Goal: Task Accomplishment & Management: Complete application form

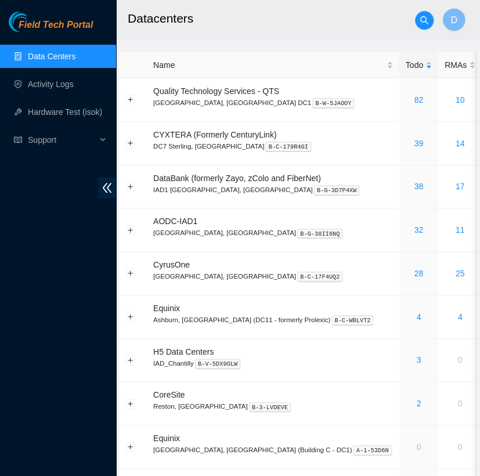
click at [226, 20] on h2 "Datacenters" at bounding box center [288, 18] width 320 height 37
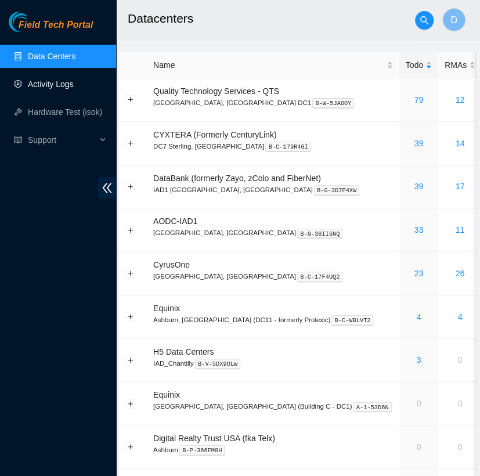
click at [74, 86] on link "Activity Logs" at bounding box center [51, 84] width 46 height 9
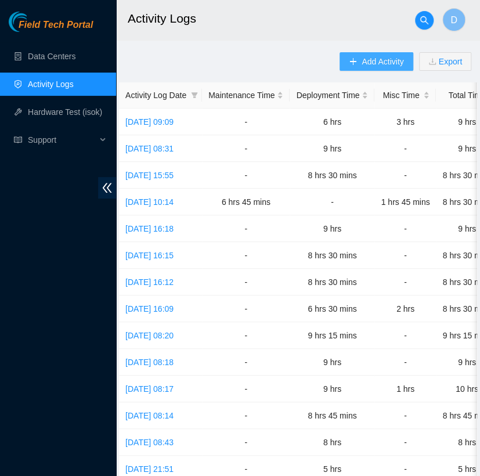
click at [355, 59] on icon "plus" at bounding box center [353, 61] width 8 height 8
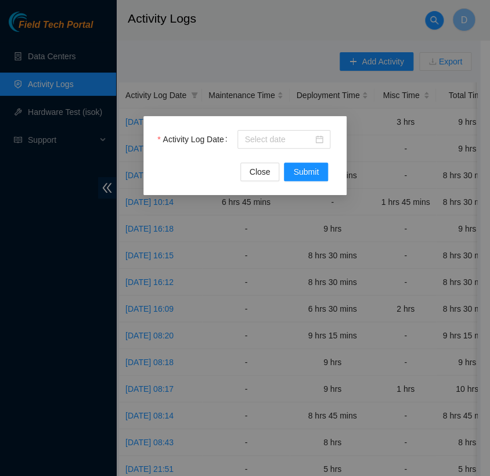
click at [311, 129] on div "Activity Log Date Close Submit" at bounding box center [244, 155] width 203 height 79
click at [311, 136] on input "Activity Log Date" at bounding box center [278, 139] width 68 height 13
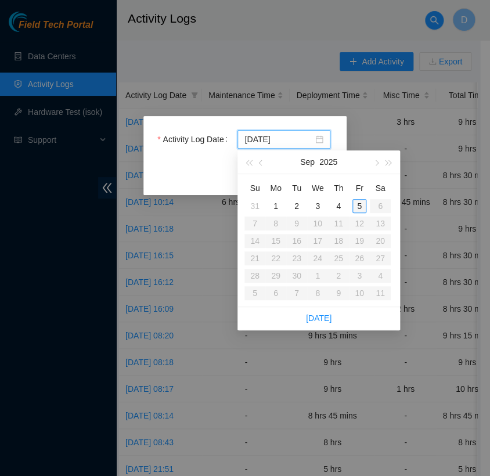
type input "2025-09-05"
click at [359, 205] on div "5" at bounding box center [359, 206] width 14 height 14
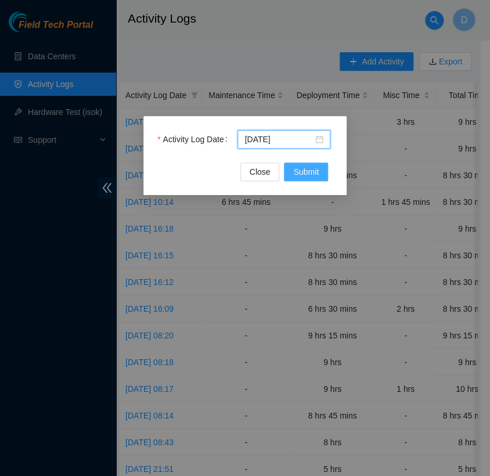
click at [299, 168] on span "Submit" at bounding box center [306, 171] width 26 height 13
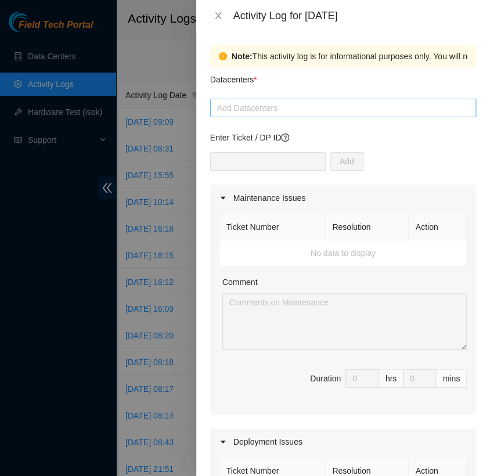
click at [309, 114] on div at bounding box center [343, 108] width 260 height 14
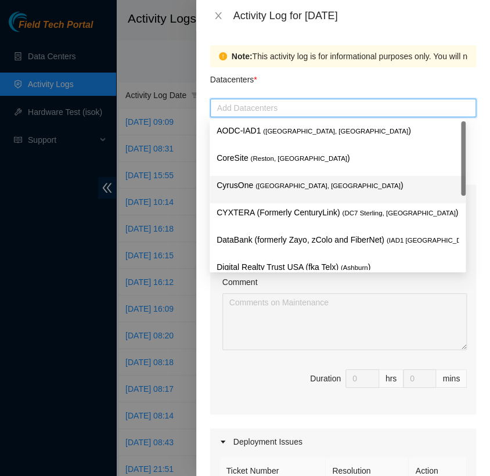
scroll to position [151, 0]
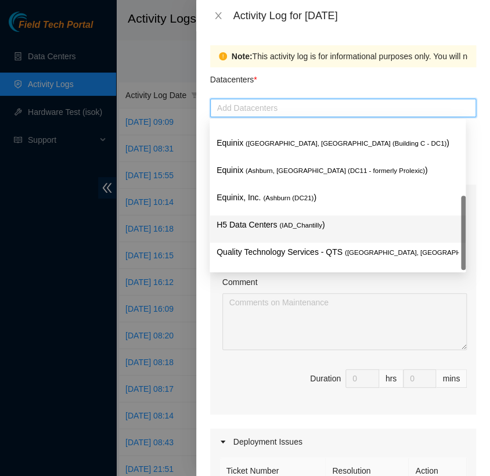
click at [299, 219] on p "H5 Data Centers ( IAD_Chantilly )" at bounding box center [337, 224] width 242 height 13
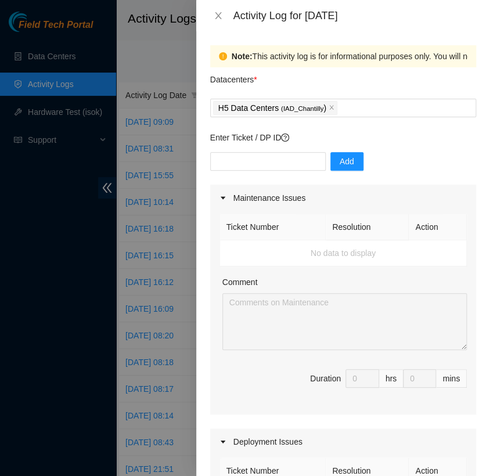
click at [322, 82] on div "Datacenters *" at bounding box center [343, 82] width 266 height 31
click at [286, 167] on input "text" at bounding box center [267, 161] width 115 height 19
type input "DP82714"
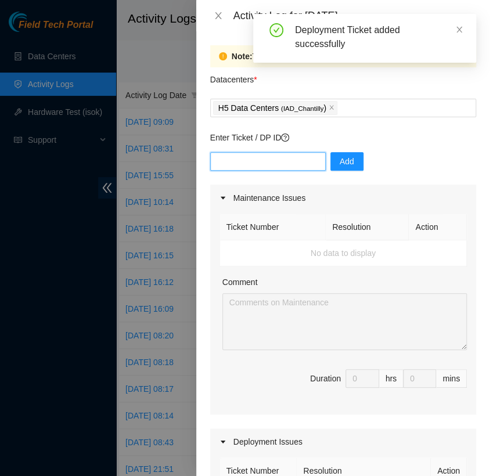
click at [241, 162] on input "text" at bounding box center [267, 161] width 115 height 19
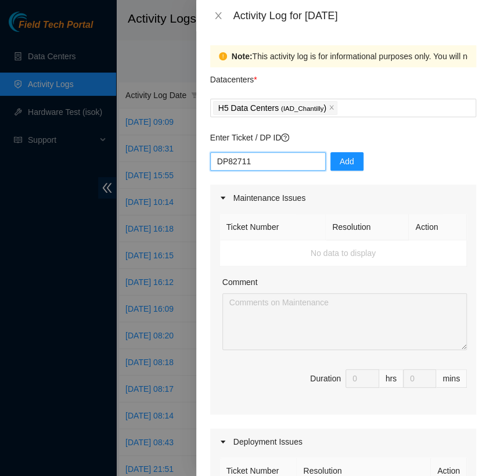
type input "DP82711"
click at [345, 165] on button "Add" at bounding box center [346, 161] width 33 height 19
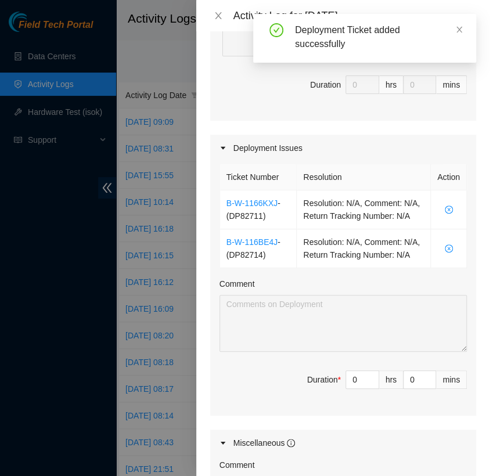
scroll to position [295, 0]
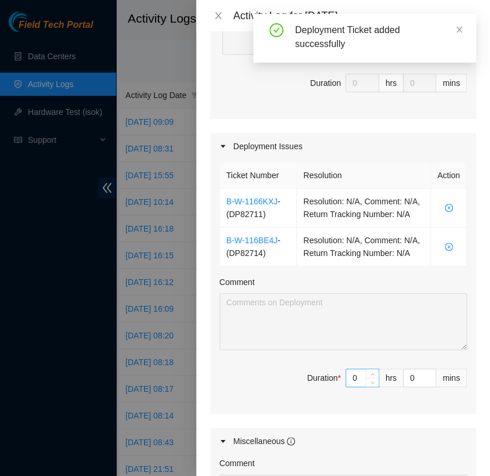
click at [353, 387] on input "0" at bounding box center [362, 377] width 32 height 17
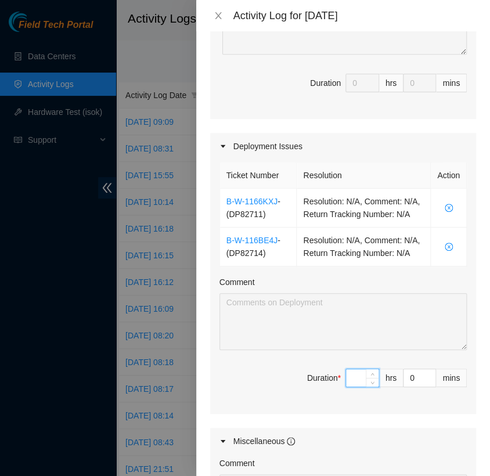
type input "9"
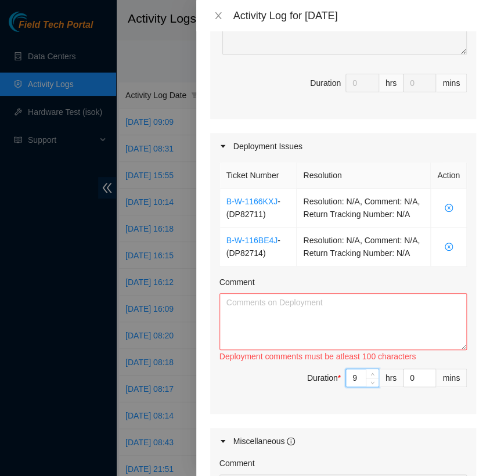
type input "9"
click at [245, 319] on textarea "Comment" at bounding box center [342, 321] width 247 height 57
paste textarea "[nie-field-iad]DP82714 @ H5"
paste textarea "Hey Team, EOD Update - completed printing out all server and gear labels - appl…"
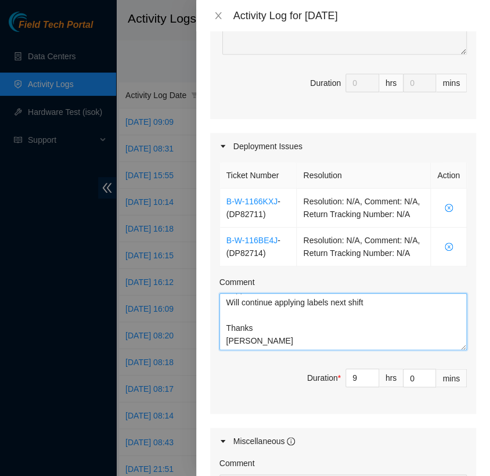
scroll to position [0, 0]
click at [224, 327] on textarea "[nie-field-iad]DP82714 @ H5 Hey Team, EOD Update - completed printing out all s…" at bounding box center [342, 321] width 247 height 57
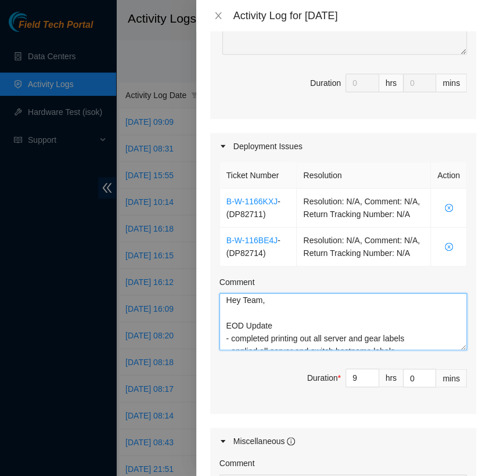
scroll to position [2, 0]
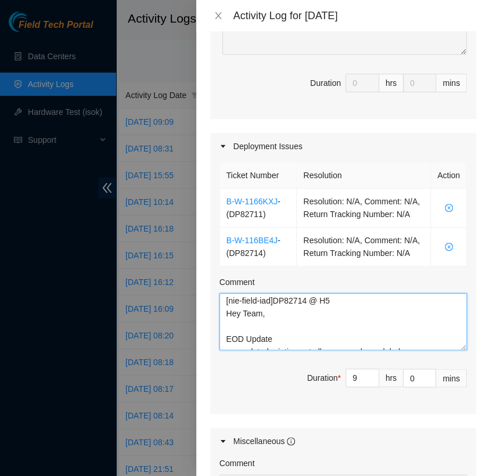
paste textarea "[nie-field-iad]DP82711 @ H5"
paste textarea "Hey Team, EOD Update - completed printing out all server and gear labels Thanks…"
click at [233, 350] on textarea "[nie-field-iad]DP82711 @ H5 Hey Team, EOD Update - completed printing out all s…" at bounding box center [342, 321] width 247 height 57
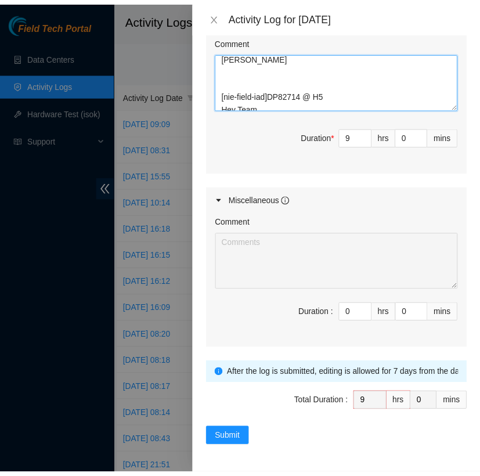
scroll to position [561, 0]
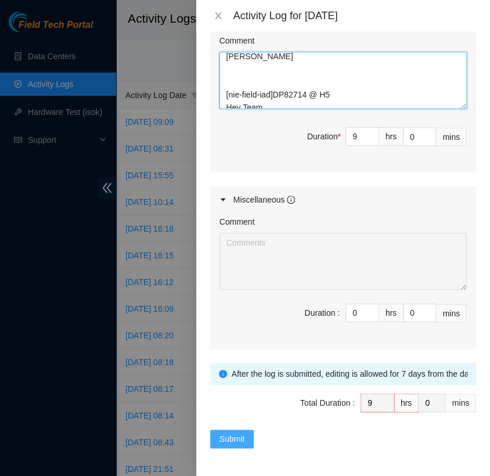
type textarea "[nie-field-iad]DP82711 @ H5 Hey Team, EOD Update - completed printing out all s…"
click at [226, 445] on span "Submit" at bounding box center [232, 438] width 26 height 13
